Goal: Task Accomplishment & Management: Use online tool/utility

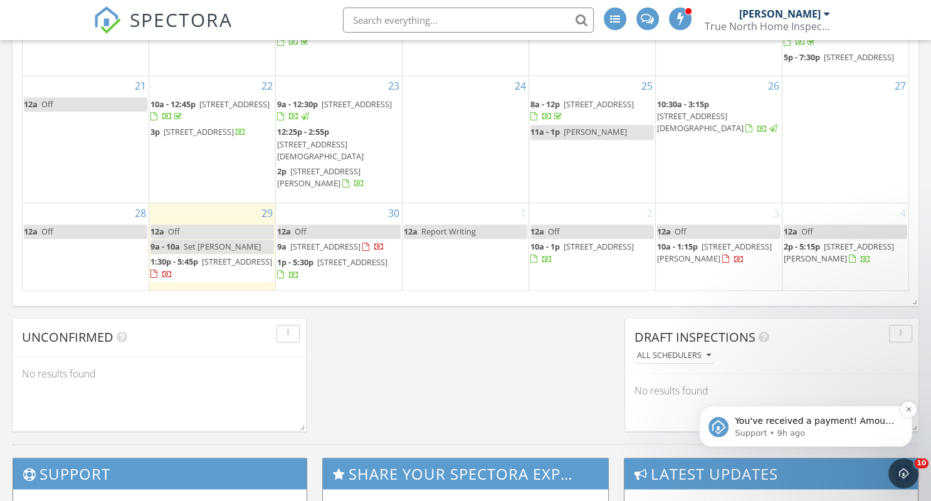
click at [798, 422] on span "You've received a payment! Amount $375.00 Fee $10.61 Net $364.39 Transaction # …" at bounding box center [815, 489] width 161 height 147
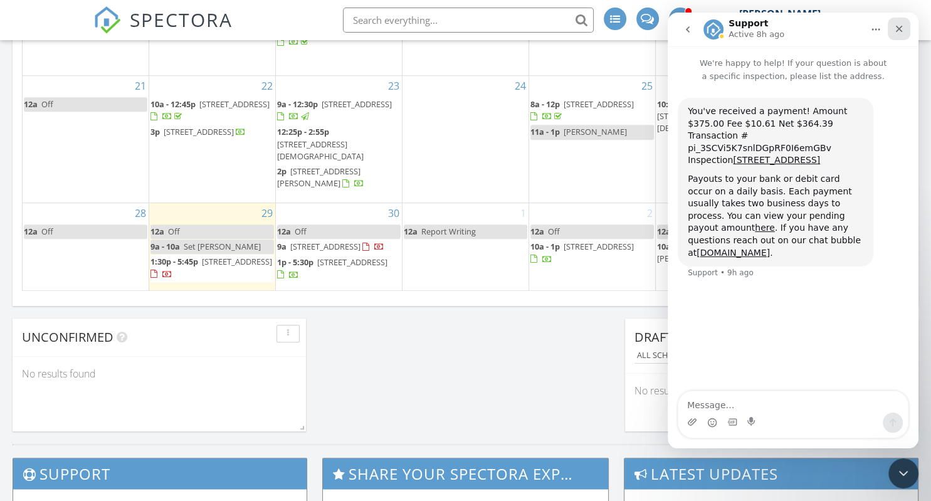
click at [904, 33] on div "Close" at bounding box center [899, 29] width 23 height 23
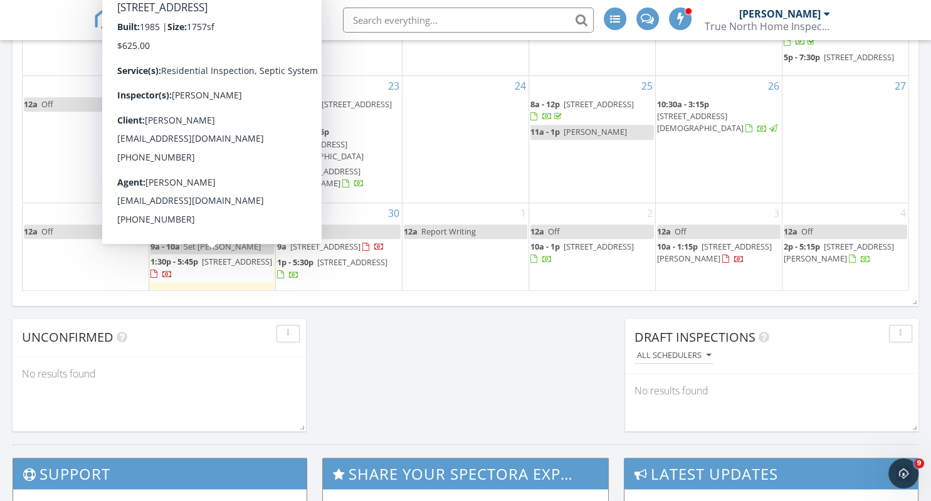
click at [190, 259] on span "1:30p - 5:45p" at bounding box center [174, 261] width 48 height 11
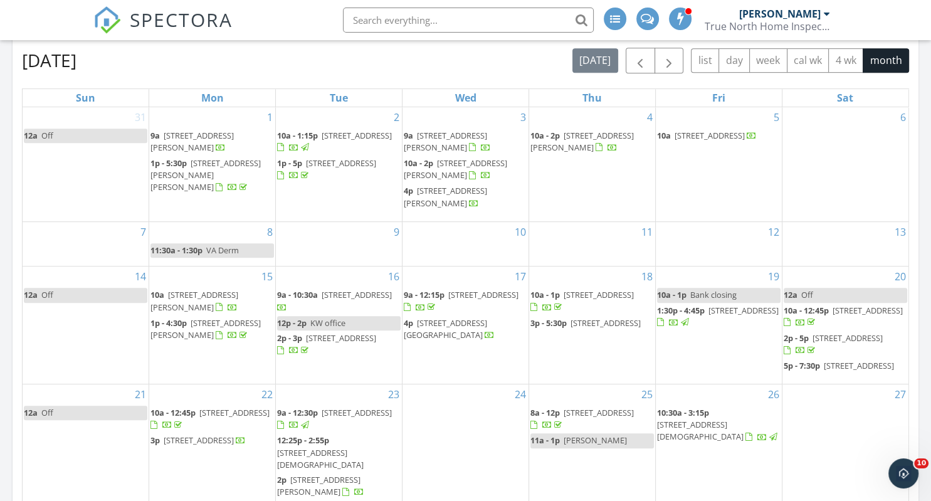
scroll to position [529, 0]
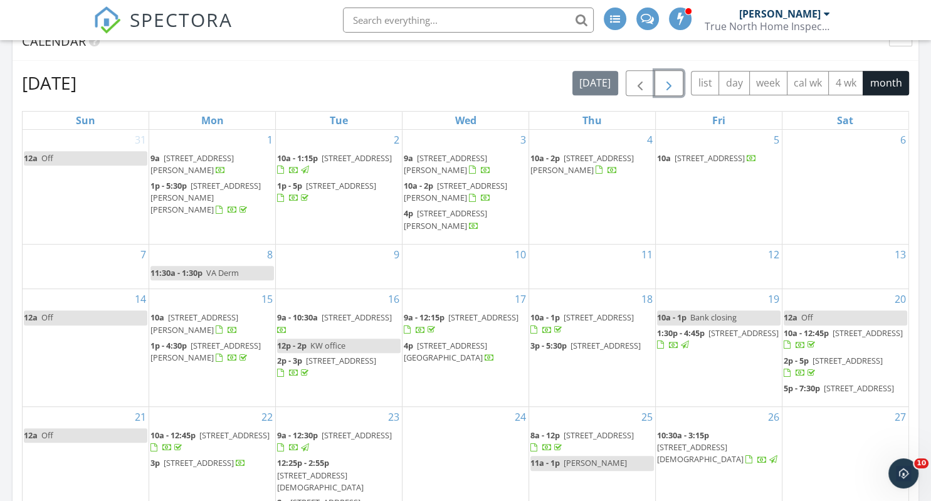
click at [671, 78] on span "button" at bounding box center [668, 83] width 15 height 15
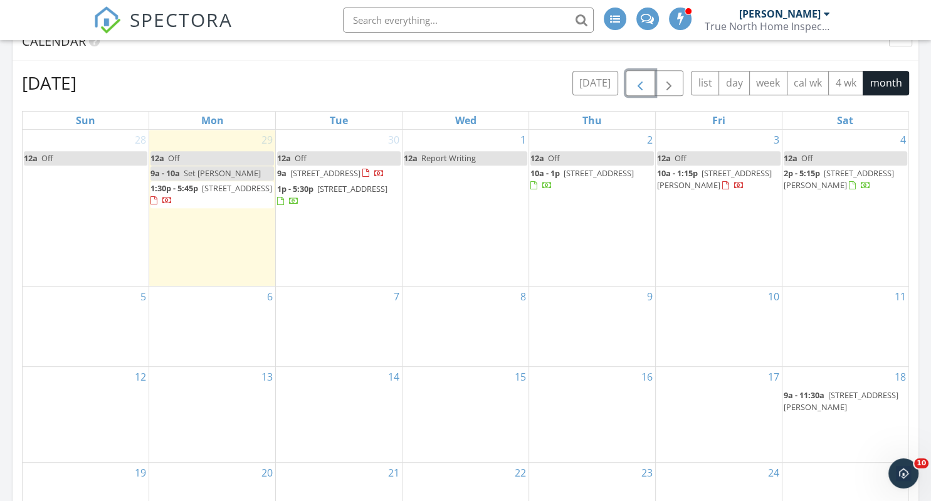
click at [640, 79] on span "button" at bounding box center [639, 83] width 15 height 15
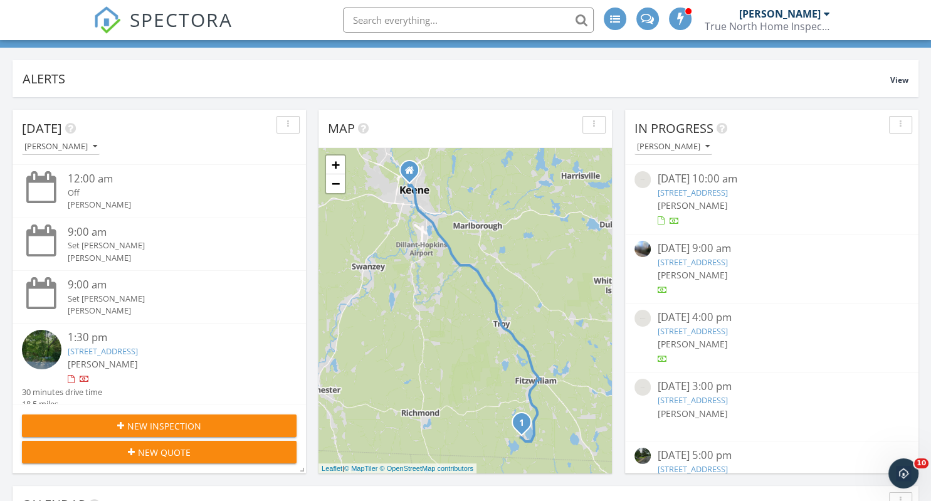
scroll to position [0, 0]
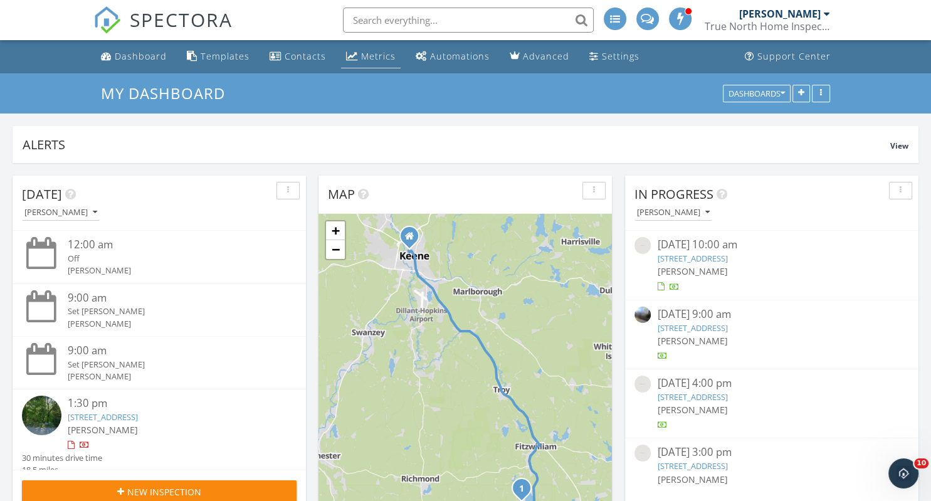
click at [372, 58] on div "Metrics" at bounding box center [378, 56] width 34 height 12
